Goal: Communication & Community: Participate in discussion

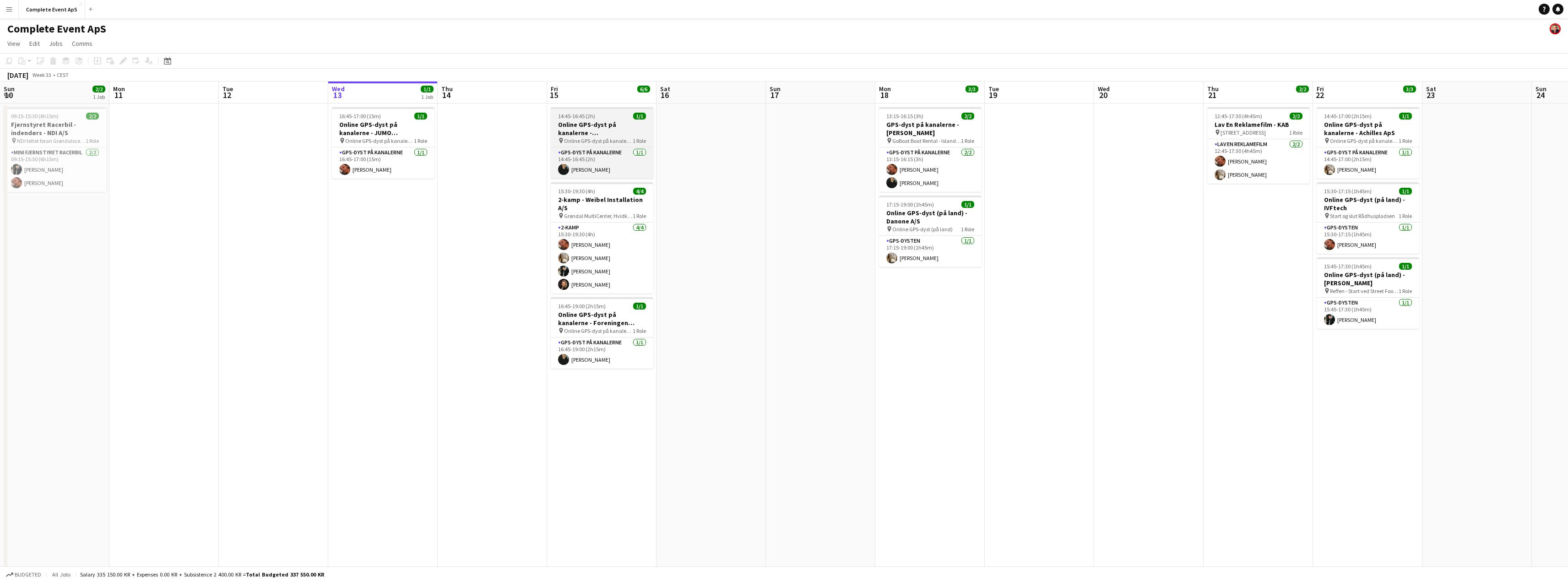
click at [608, 133] on h3 "Online GPS-dyst på kanalerne - [GEOGRAPHIC_DATA]" at bounding box center [602, 128] width 102 height 16
click at [605, 165] on app-card-role "GPS-dyst på kanalerne [DATE] 14:45-16:45 (2h) [PERSON_NAME]" at bounding box center [602, 164] width 101 height 31
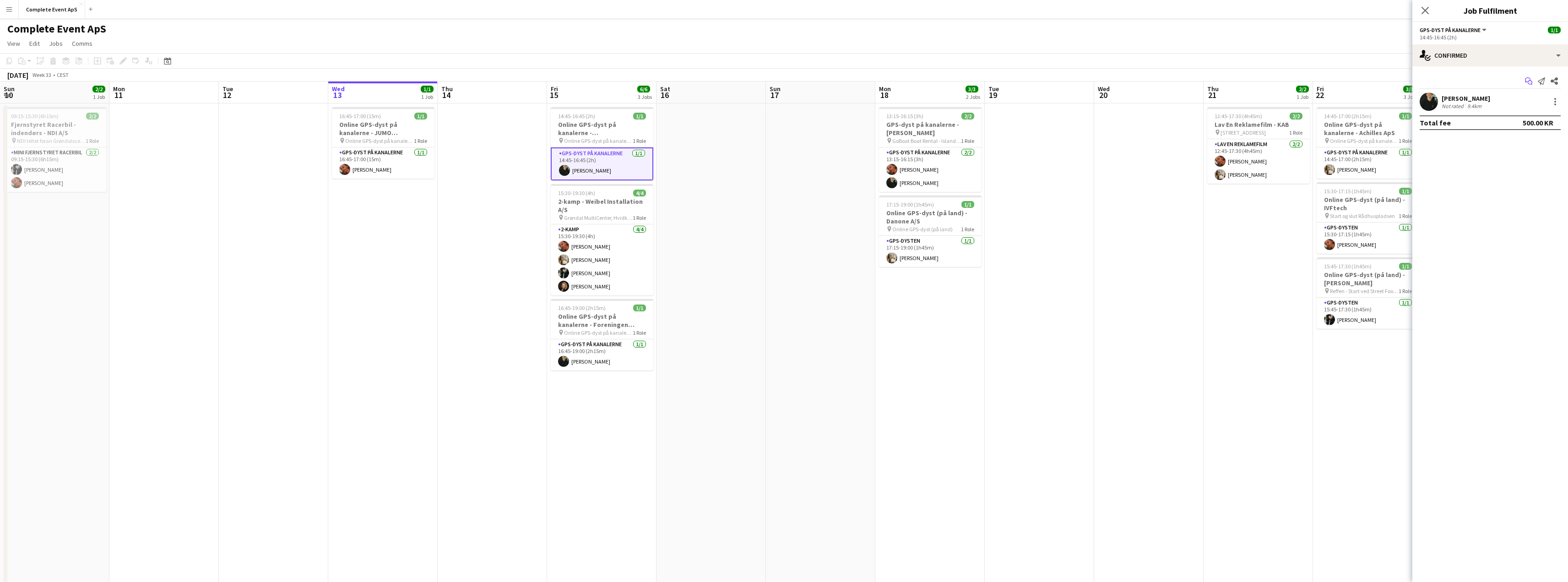
click at [1528, 78] on icon at bounding box center [1528, 80] width 5 height 5
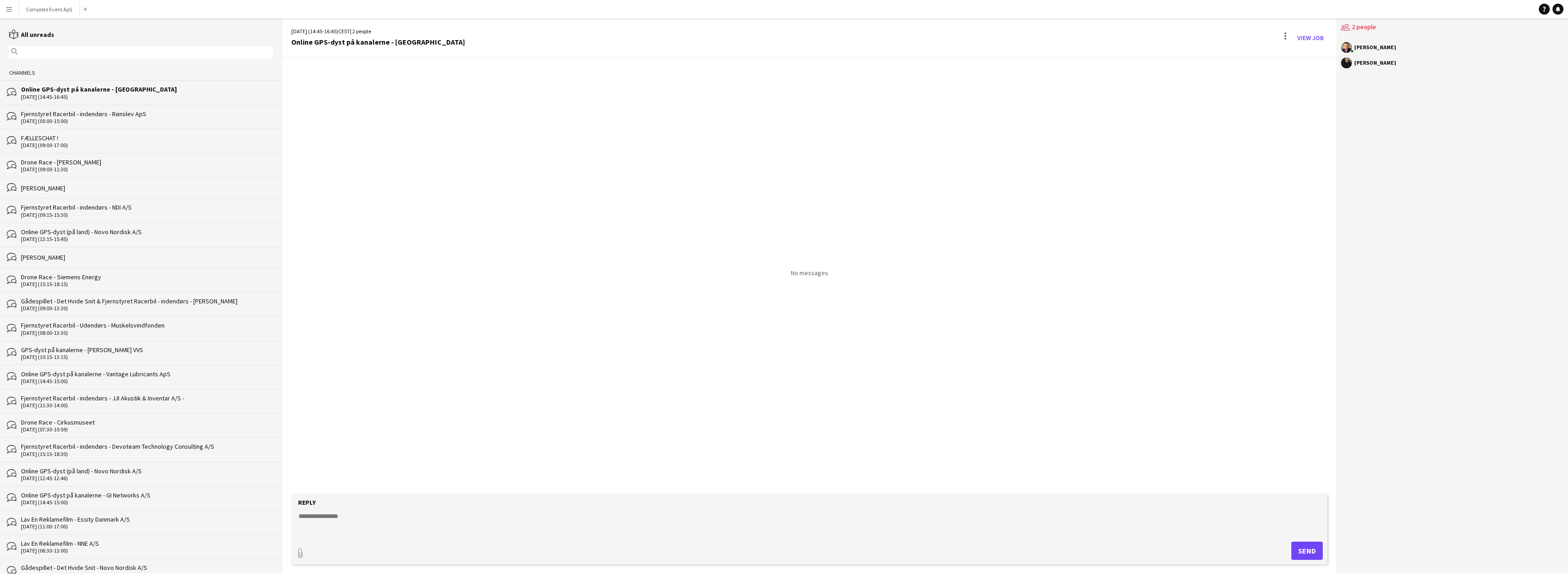
click at [63, 141] on div "FÆLLESCHAT !" at bounding box center [147, 138] width 252 height 8
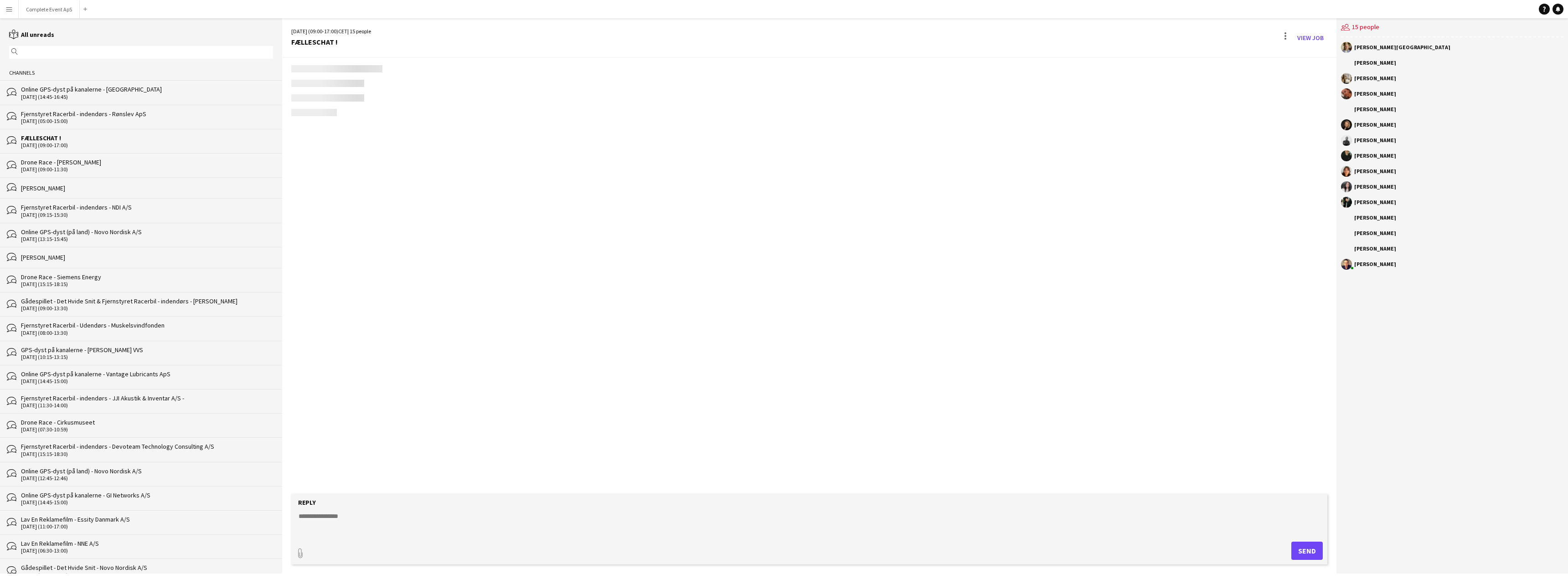
scroll to position [1434, 0]
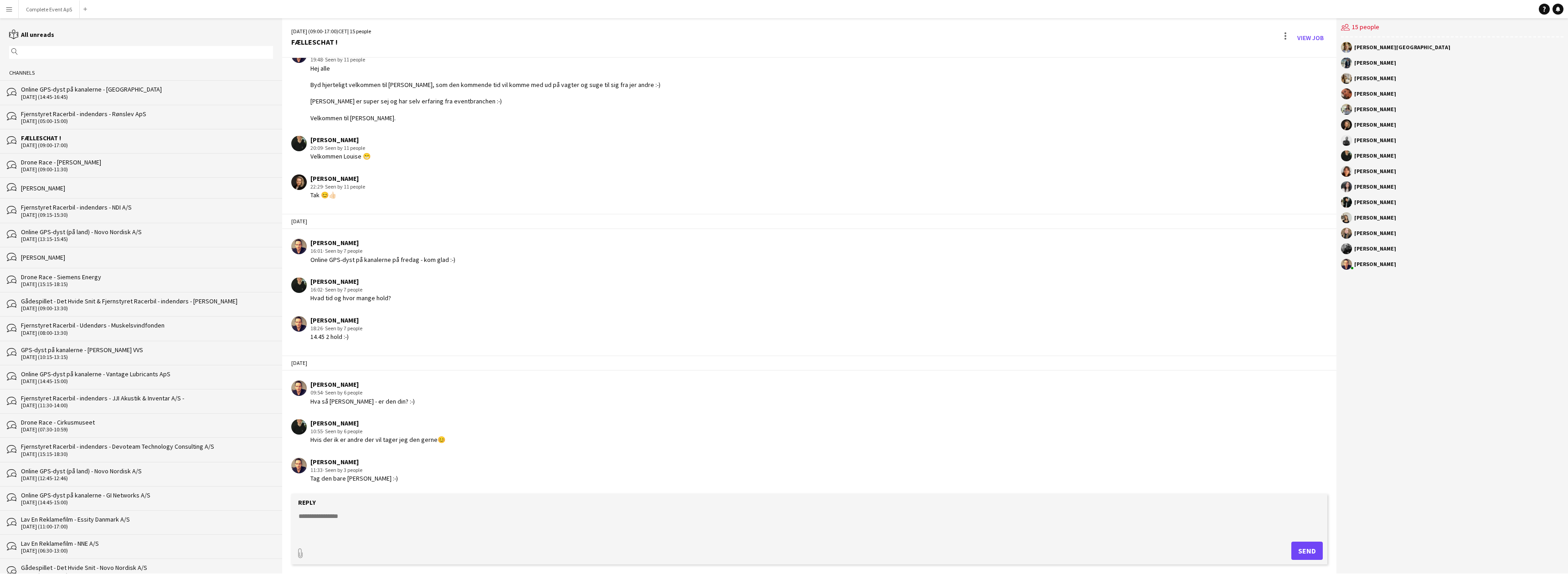
click at [424, 513] on textarea at bounding box center [811, 524] width 1027 height 23
type textarea "**********"
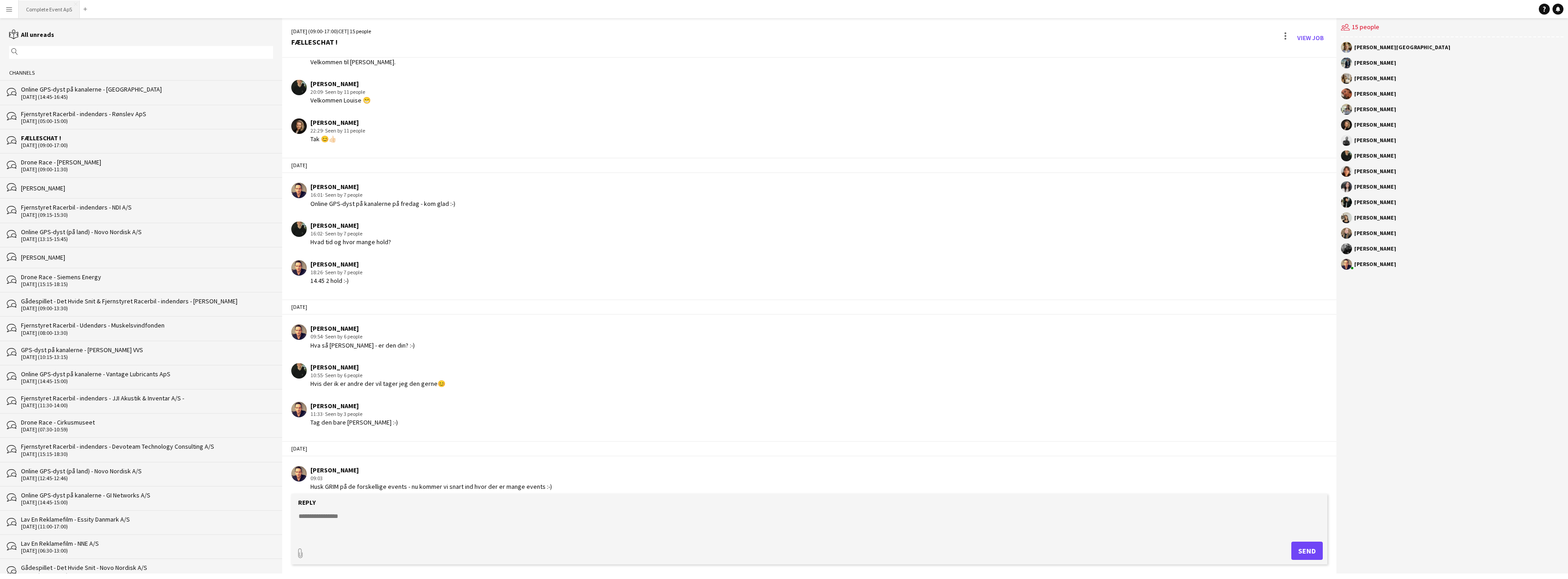
click at [42, 7] on button "Complete Event ApS Close" at bounding box center [49, 9] width 61 height 18
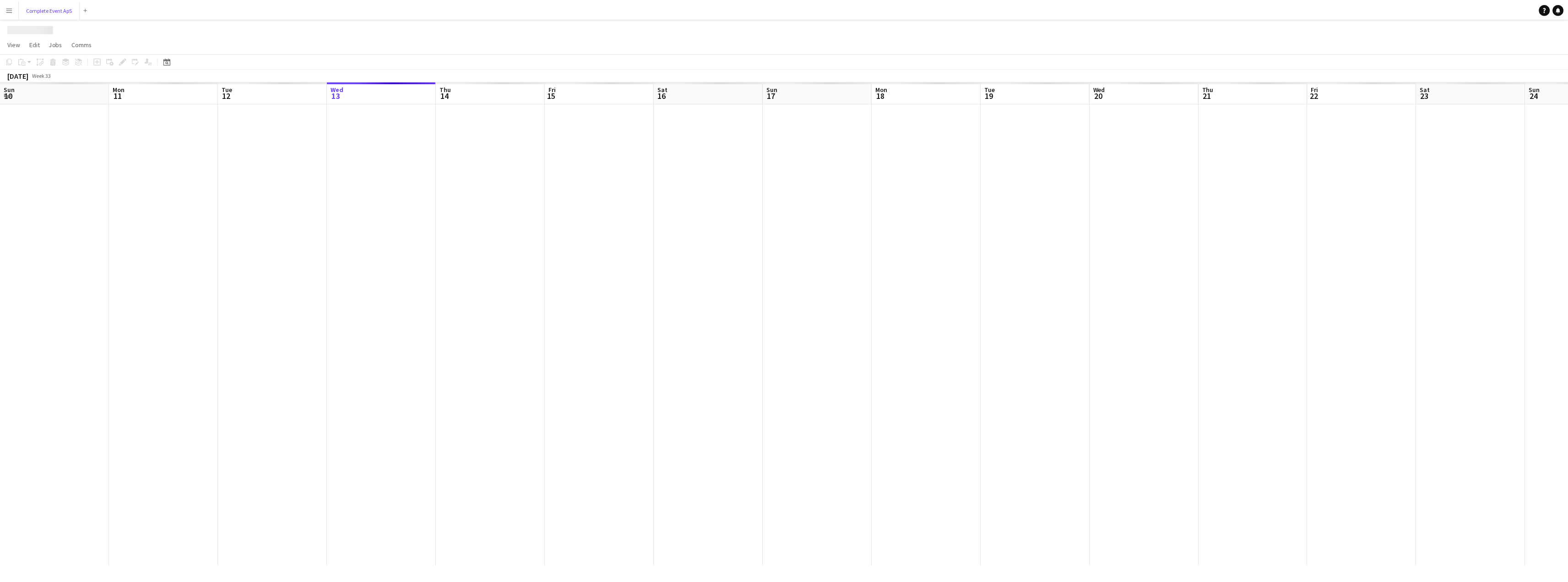
scroll to position [0, 219]
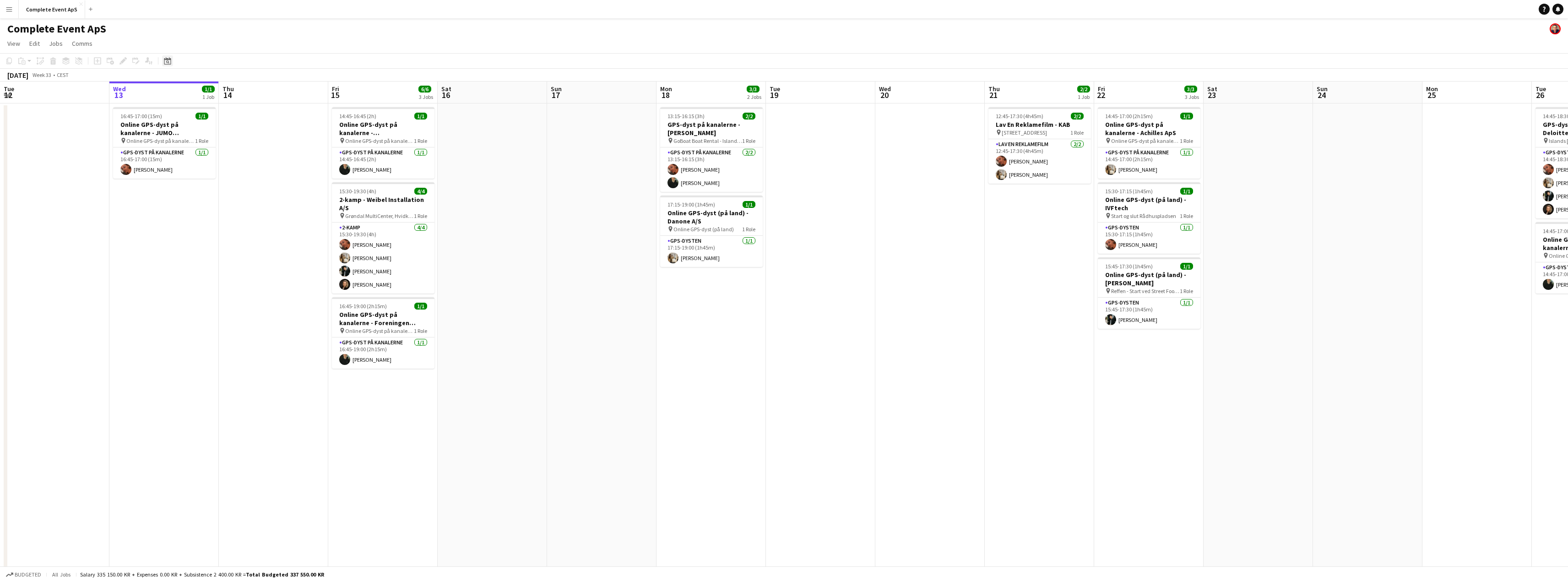
click at [169, 59] on icon at bounding box center [167, 61] width 7 height 7
click at [240, 93] on span "Next month" at bounding box center [242, 93] width 18 height 18
click at [206, 150] on span "11" at bounding box center [205, 152] width 11 height 11
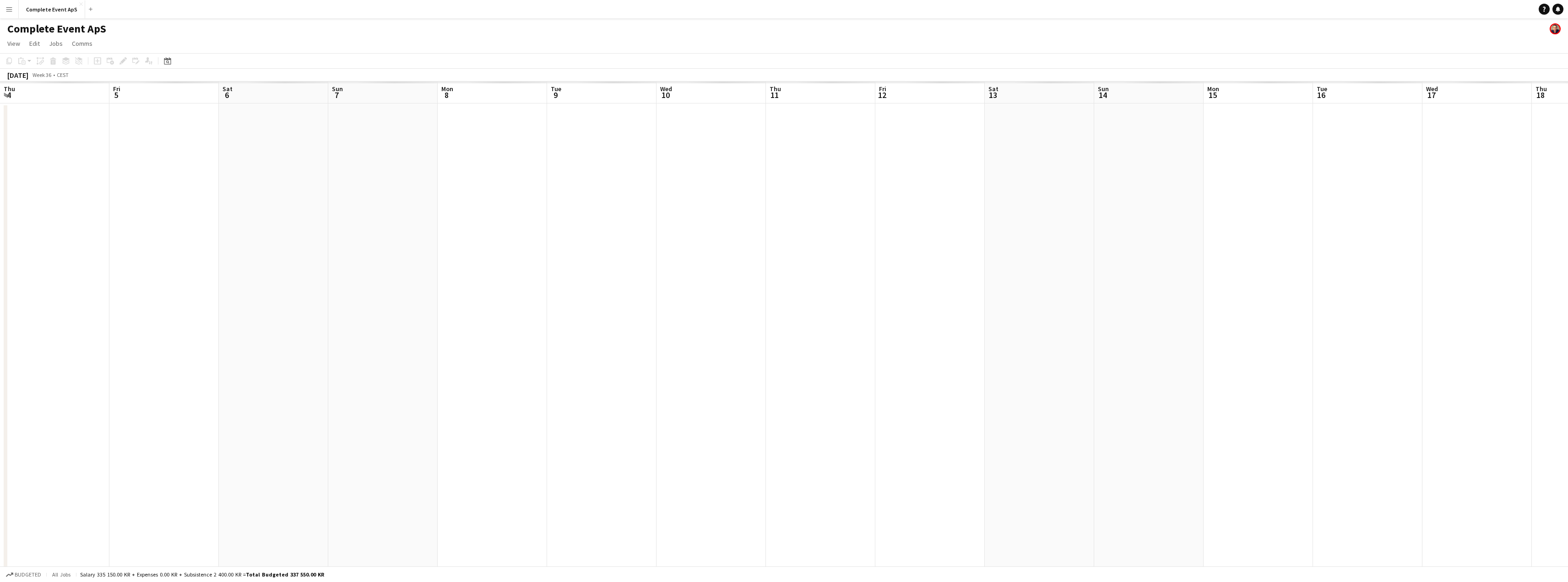
scroll to position [0, 315]
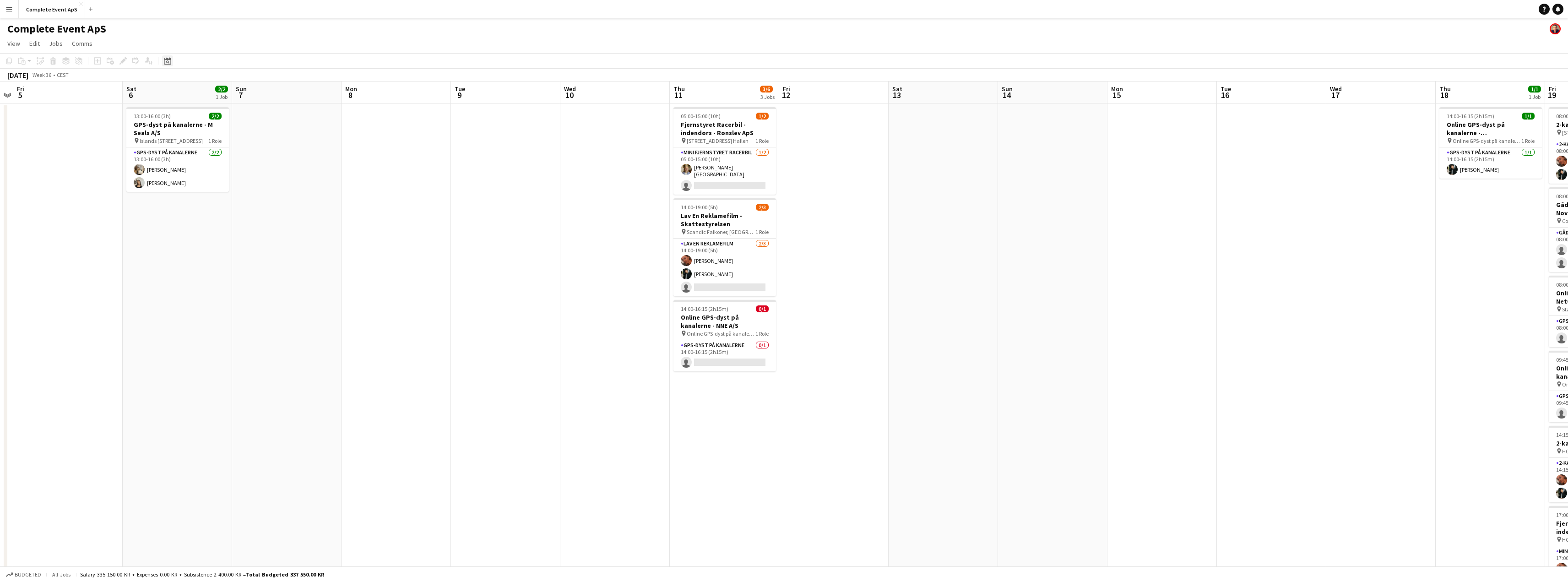
click at [166, 62] on icon at bounding box center [168, 62] width 3 height 3
